Goal: Communication & Community: Answer question/provide support

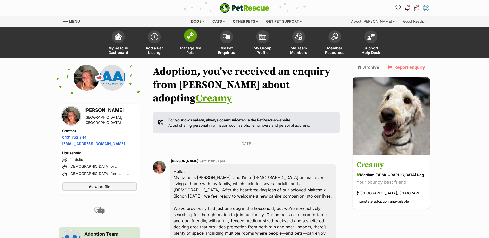
drag, startPoint x: 189, startPoint y: 35, endPoint x: 263, endPoint y: 93, distance: 93.9
click at [189, 35] on img at bounding box center [190, 37] width 7 height 7
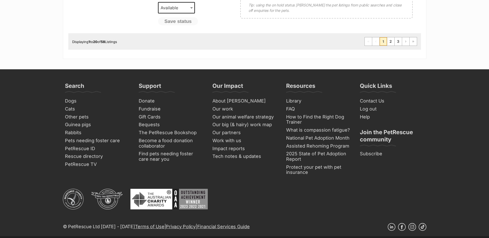
scroll to position [413, 0]
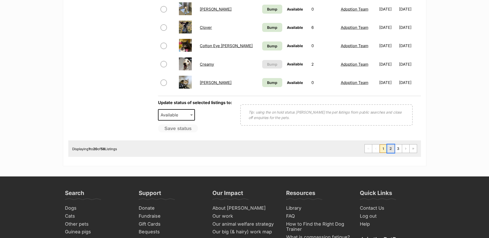
click at [390, 149] on link "2" at bounding box center [390, 149] width 7 height 8
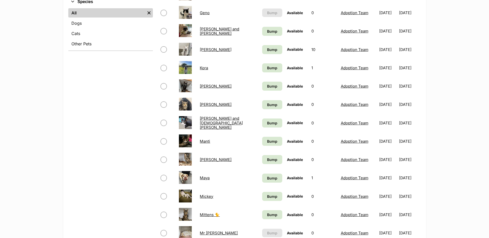
scroll to position [232, 0]
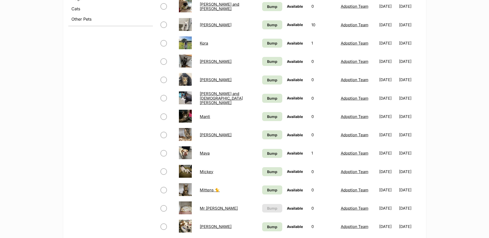
click at [204, 153] on link "Maya" at bounding box center [205, 153] width 10 height 5
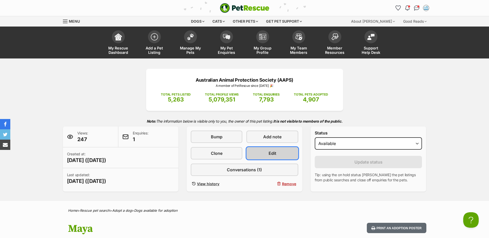
click at [272, 154] on span "Edit" at bounding box center [273, 153] width 8 height 6
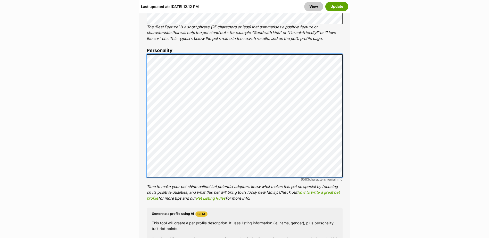
scroll to position [438, 0]
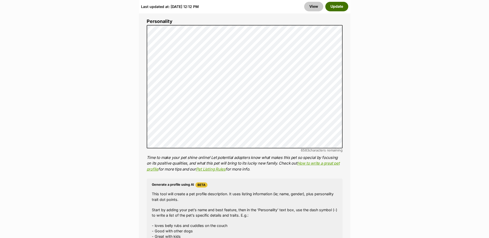
click at [334, 8] on button "Update" at bounding box center [336, 6] width 23 height 9
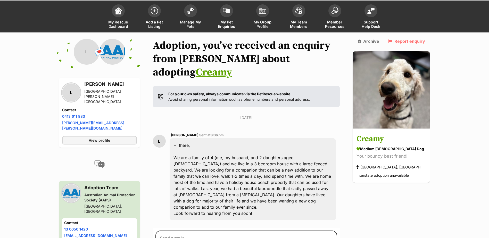
scroll to position [67, 0]
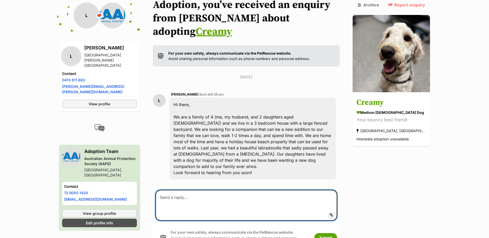
click at [175, 190] on textarea at bounding box center [246, 205] width 182 height 31
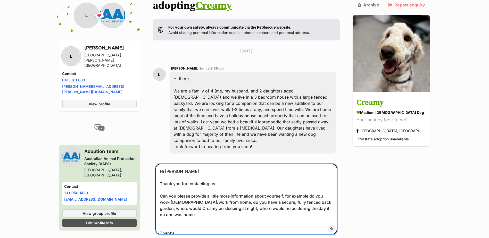
scroll to position [118, 0]
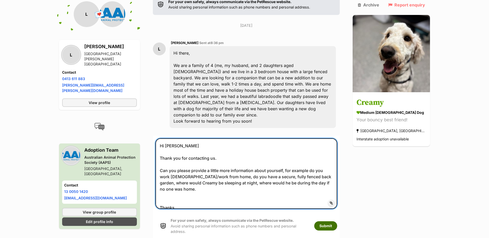
type textarea "Hi Lucy Thank you for contacting us. Can you please provide a little more infor…"
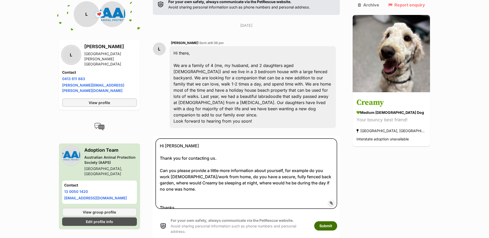
click at [337, 221] on button "Submit" at bounding box center [325, 225] width 23 height 9
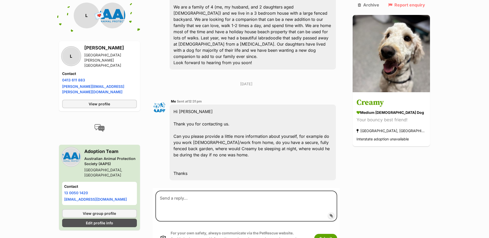
scroll to position [178, 0]
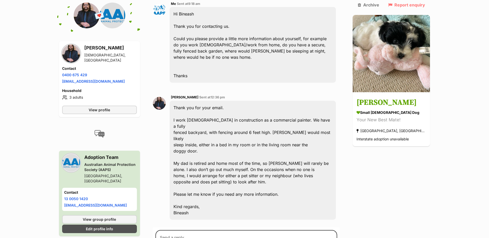
scroll to position [324, 0]
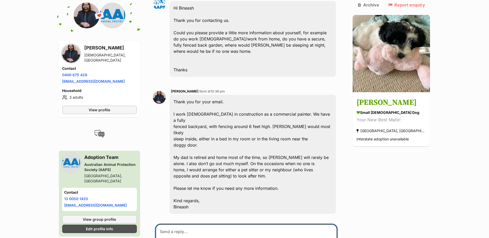
click at [174, 224] on textarea at bounding box center [246, 239] width 182 height 31
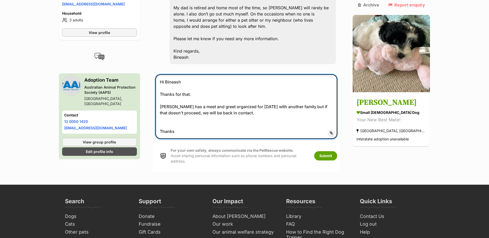
scroll to position [512, 0]
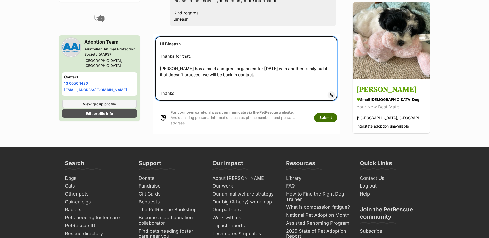
type textarea "Hi Bineash Thanks for that. Neville has a meet and greet organized for tomorrow…"
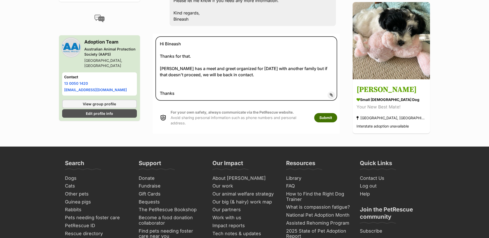
click at [337, 113] on button "Submit" at bounding box center [325, 117] width 23 height 9
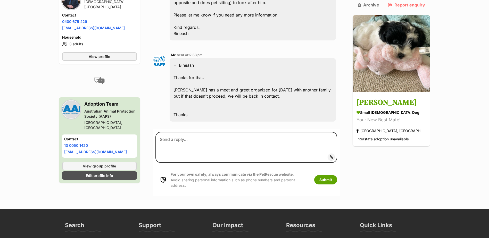
scroll to position [512, 0]
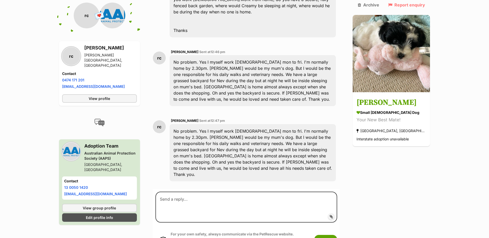
scroll to position [261, 0]
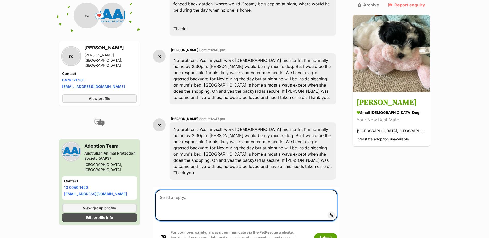
click at [182, 190] on textarea at bounding box center [246, 205] width 182 height 31
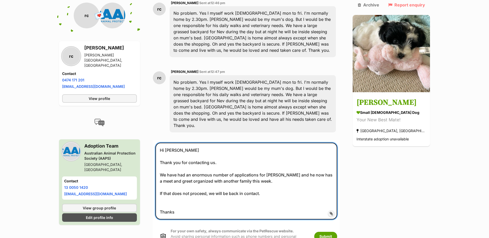
scroll to position [365, 0]
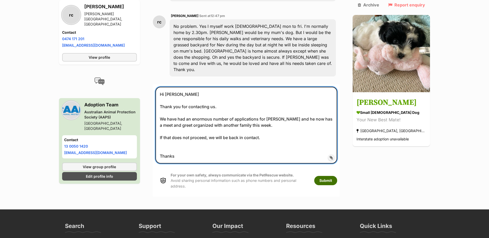
type textarea "Hi Roger Thank you for contacting us. We have had an enormous number of applica…"
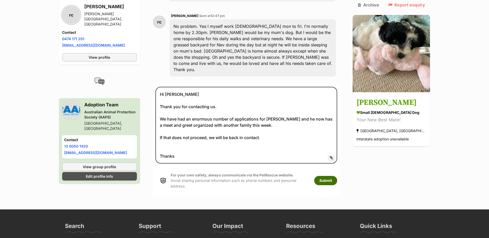
click at [337, 176] on button "Submit" at bounding box center [325, 180] width 23 height 9
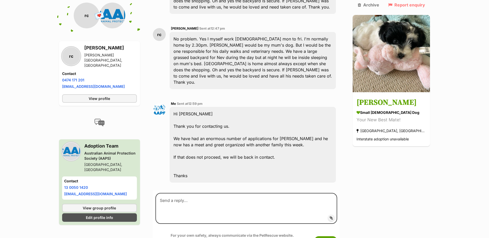
scroll to position [343, 0]
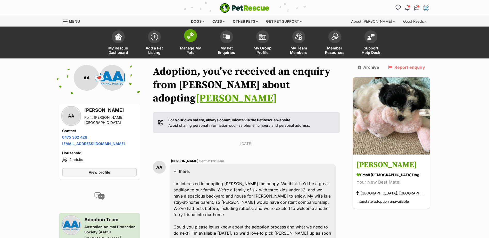
click at [189, 39] on span at bounding box center [190, 35] width 13 height 13
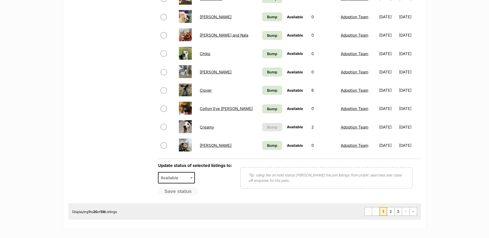
scroll to position [387, 0]
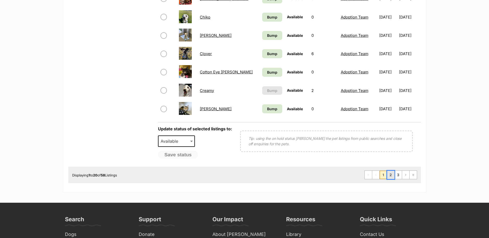
click at [389, 173] on link "2" at bounding box center [390, 175] width 7 height 8
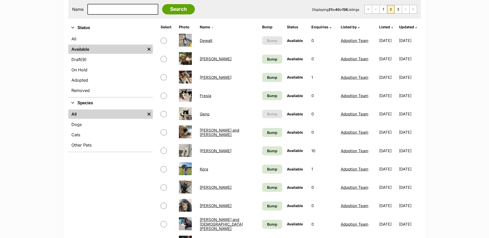
scroll to position [155, 0]
